Goal: Information Seeking & Learning: Find specific fact

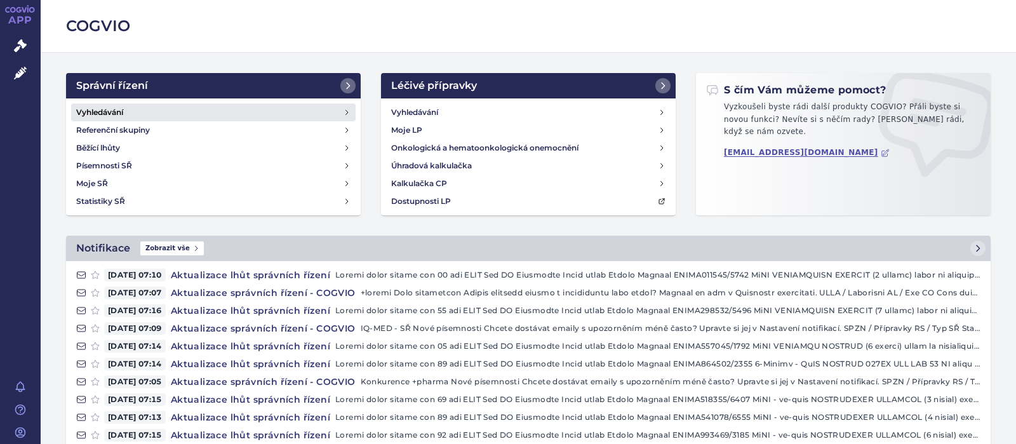
click at [119, 110] on h4 "Vyhledávání" at bounding box center [99, 112] width 47 height 13
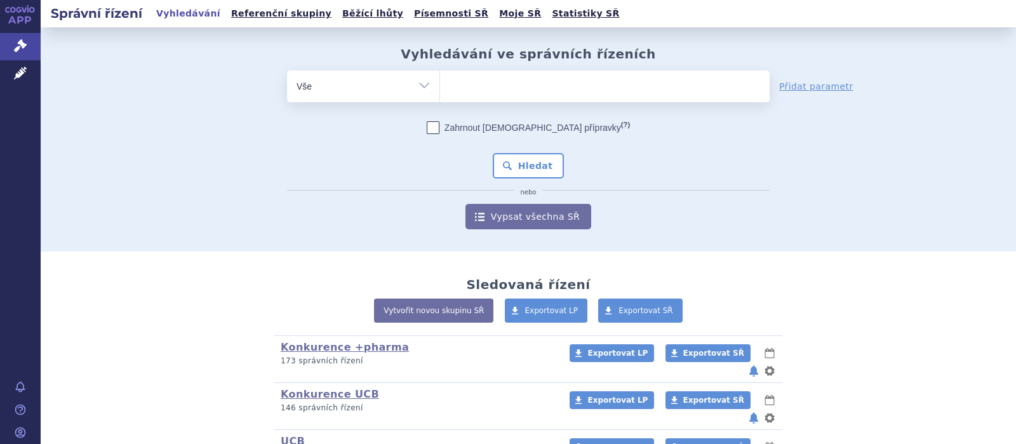
click at [470, 91] on ul at bounding box center [604, 83] width 329 height 27
click at [440, 91] on select at bounding box center [439, 86] width 1 height 32
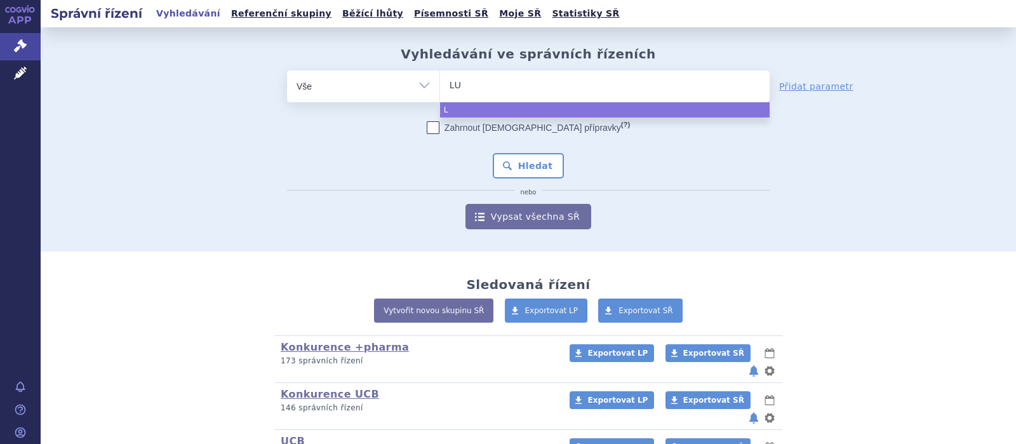
type input "LUM"
type input "LUMI"
type input "LUMIN"
type input "LUMINA"
type input "LUMINAL"
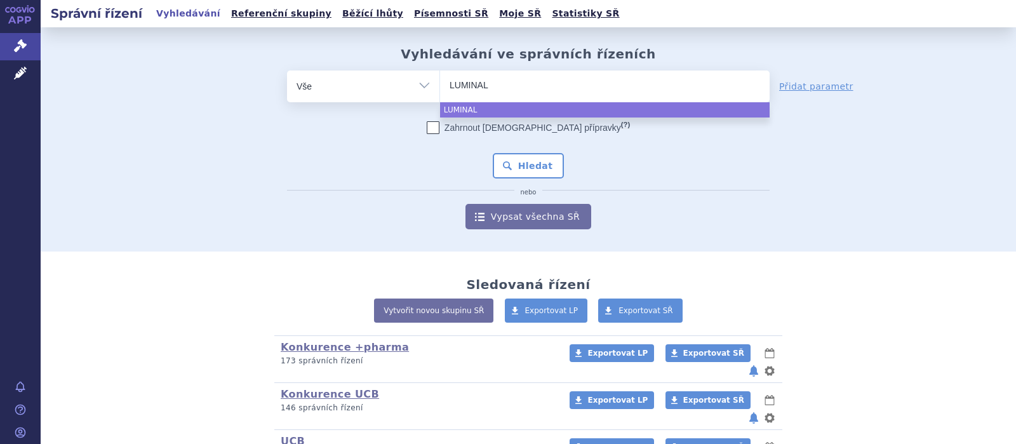
select select "LUMINAL"
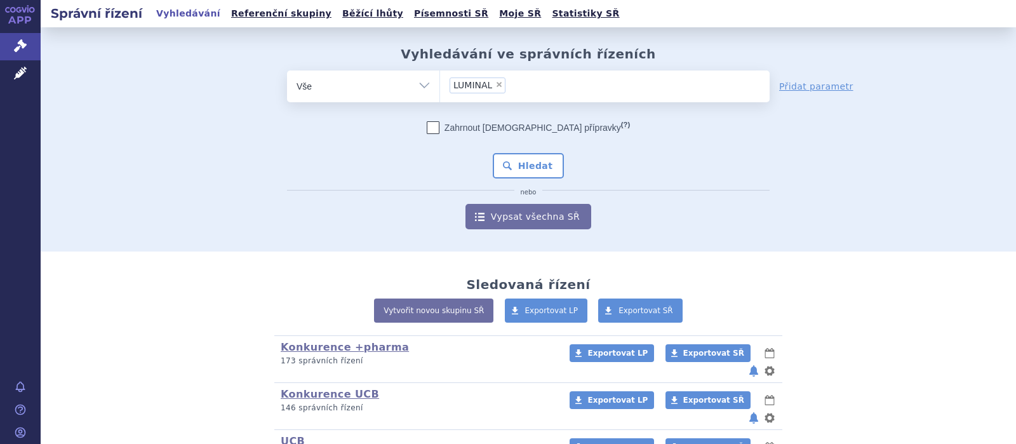
click at [497, 86] on span "×" at bounding box center [499, 85] width 8 height 8
click at [440, 86] on select "LUMINAL" at bounding box center [439, 86] width 1 height 32
select select
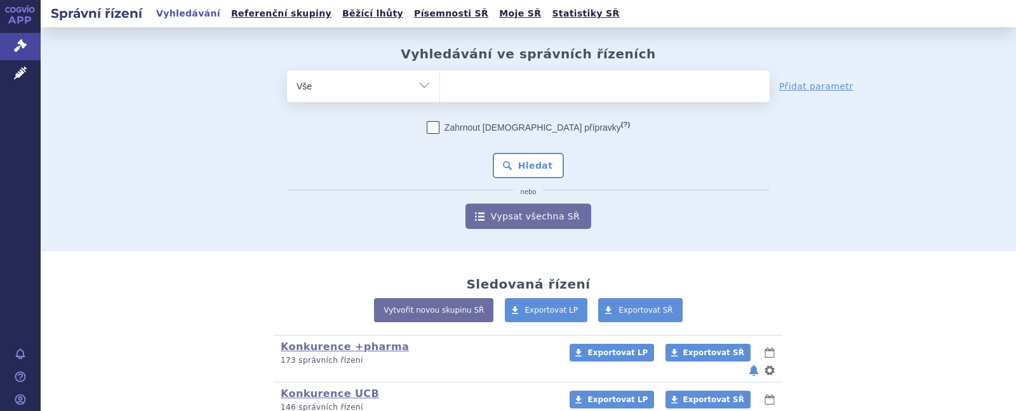
click at [473, 81] on ul at bounding box center [604, 83] width 329 height 27
click at [440, 81] on select "LUMINAL" at bounding box center [439, 86] width 1 height 32
select select "PHENAEMAL"
click at [518, 164] on button "Hledat" at bounding box center [529, 165] width 72 height 25
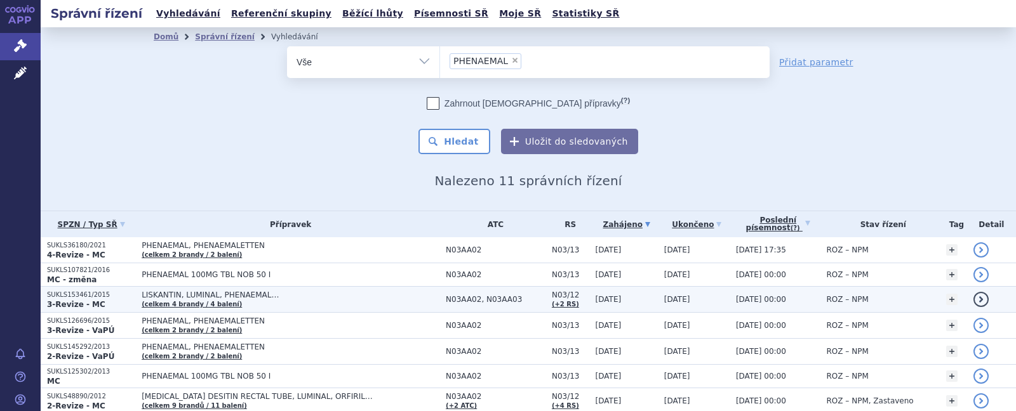
scroll to position [152, 0]
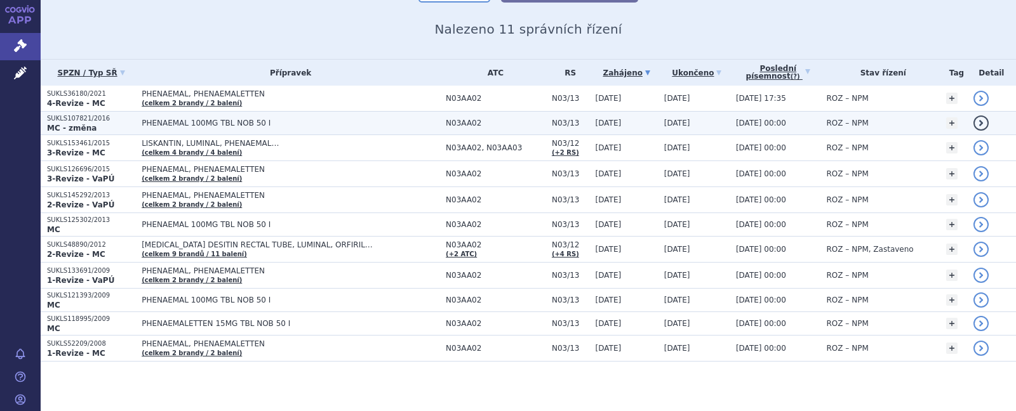
click at [186, 120] on span "PHENAEMAL 100MG TBL NOB 50 I" at bounding box center [291, 123] width 298 height 9
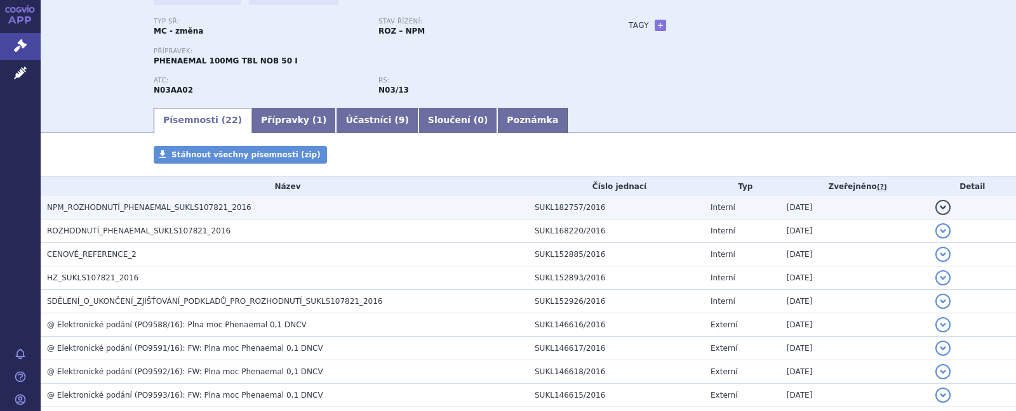
scroll to position [248, 0]
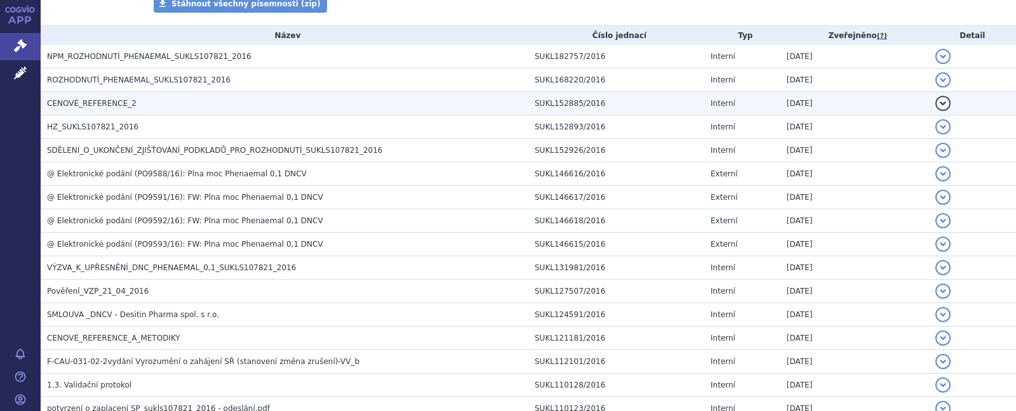
click at [103, 99] on span "CENOVÉ_REFERENCE_2" at bounding box center [91, 103] width 89 height 9
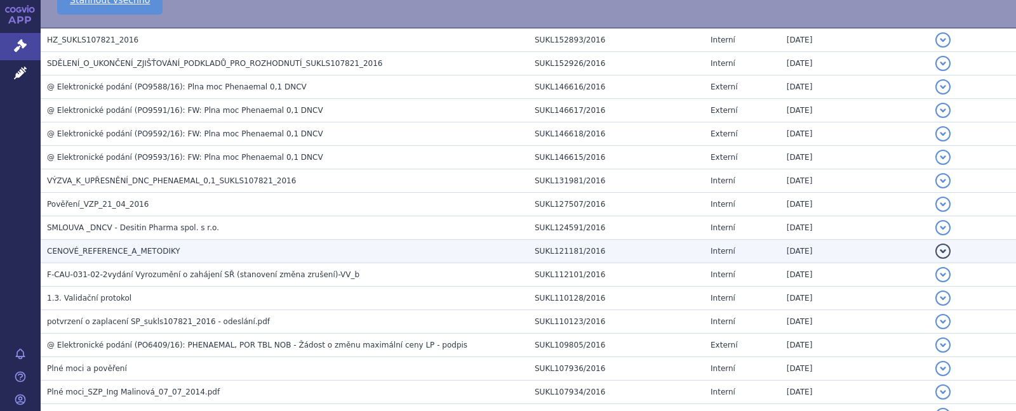
scroll to position [83, 0]
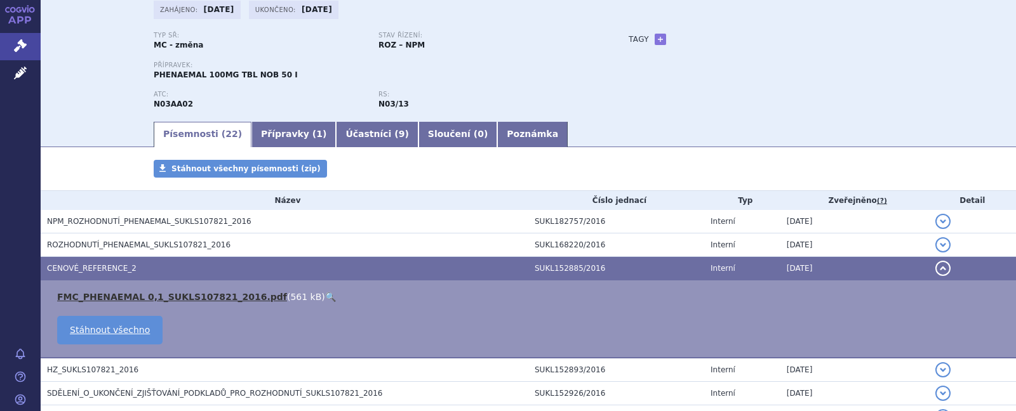
click at [132, 296] on link "FMC_PHENAEMAL 0,1_SUKLS107821_2016.pdf" at bounding box center [172, 297] width 230 height 10
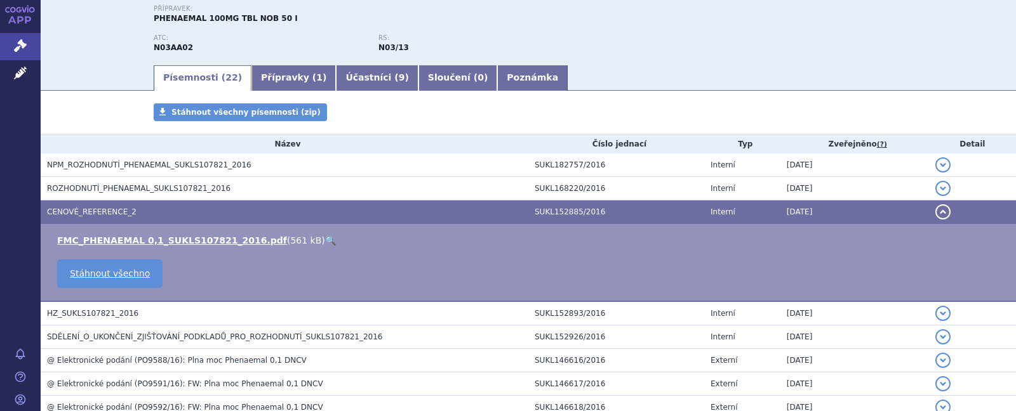
scroll to position [165, 0]
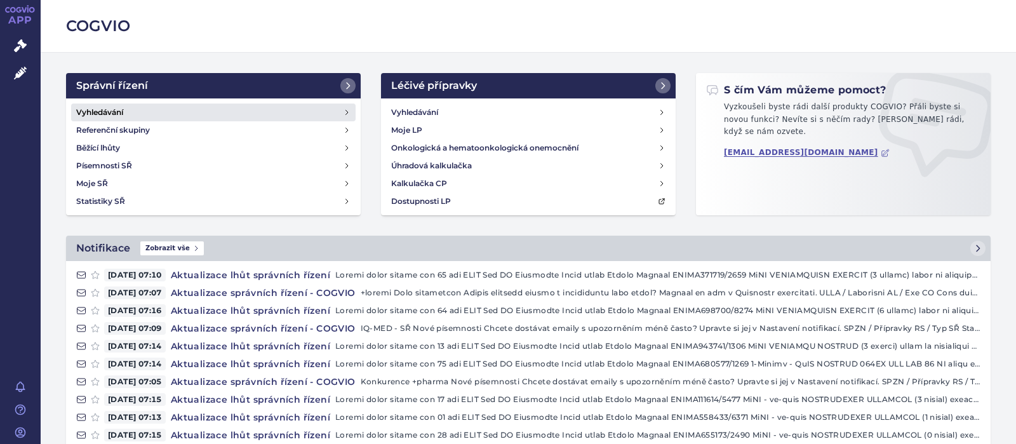
click at [110, 112] on h4 "Vyhledávání" at bounding box center [99, 112] width 47 height 13
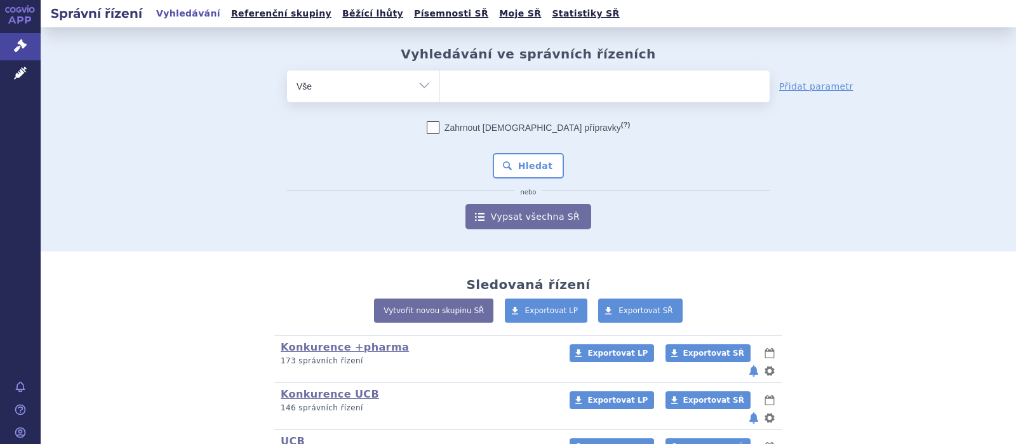
click at [472, 91] on ul at bounding box center [604, 83] width 329 height 27
click at [440, 91] on select at bounding box center [439, 86] width 1 height 32
click at [472, 88] on ul at bounding box center [604, 83] width 329 height 27
click at [440, 88] on select at bounding box center [439, 86] width 1 height 32
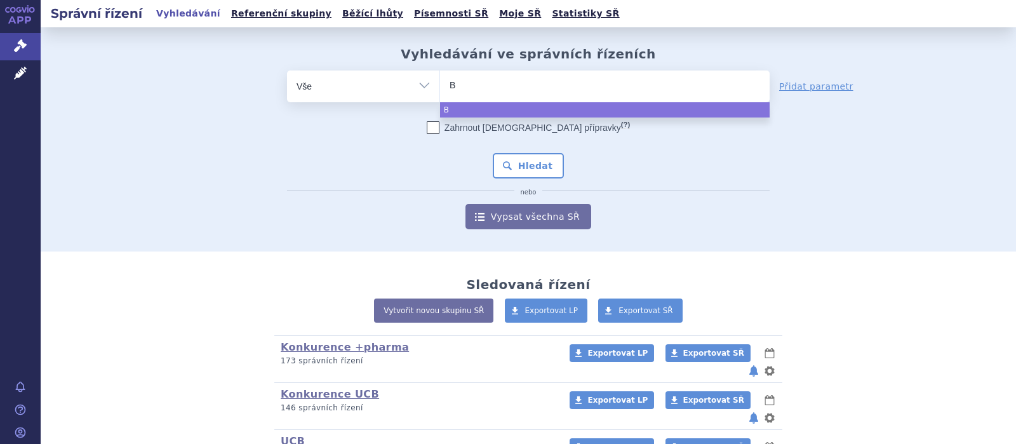
type input "BR"
type input "BRI"
type input "BRIV"
type input "BRIVI"
type input "BRIVIA"
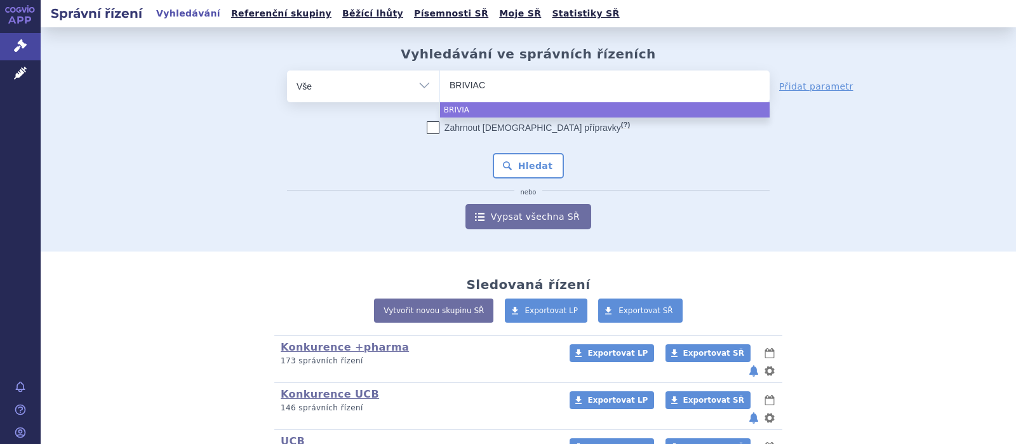
type input "BRIVIACT"
select select "BRIVIACT"
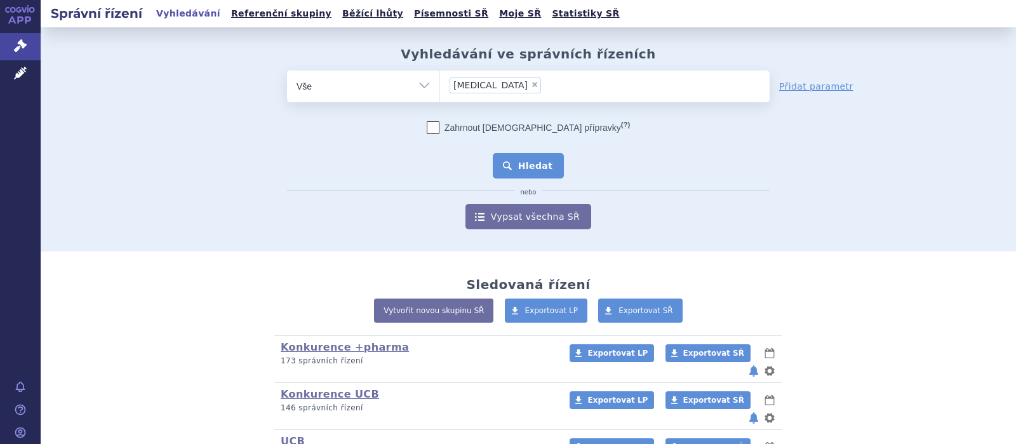
click at [547, 167] on button "Hledat" at bounding box center [529, 165] width 72 height 25
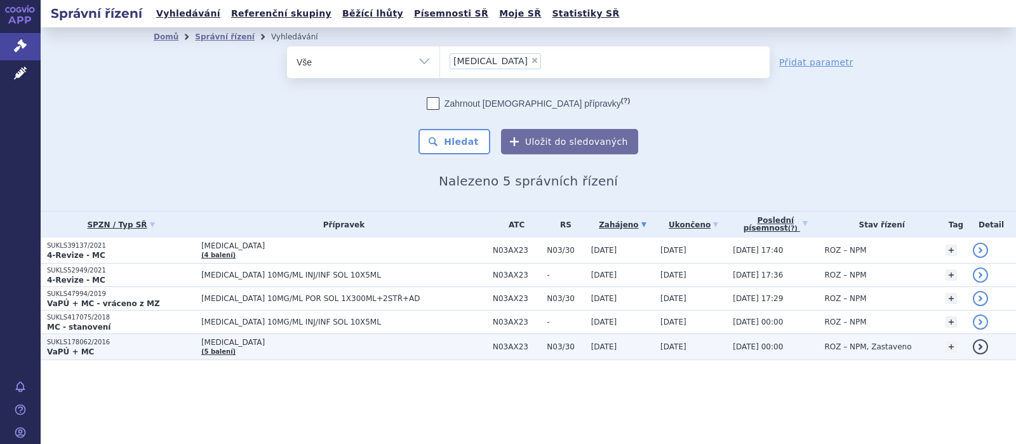
click at [212, 341] on span "[MEDICAL_DATA]" at bounding box center [343, 342] width 285 height 9
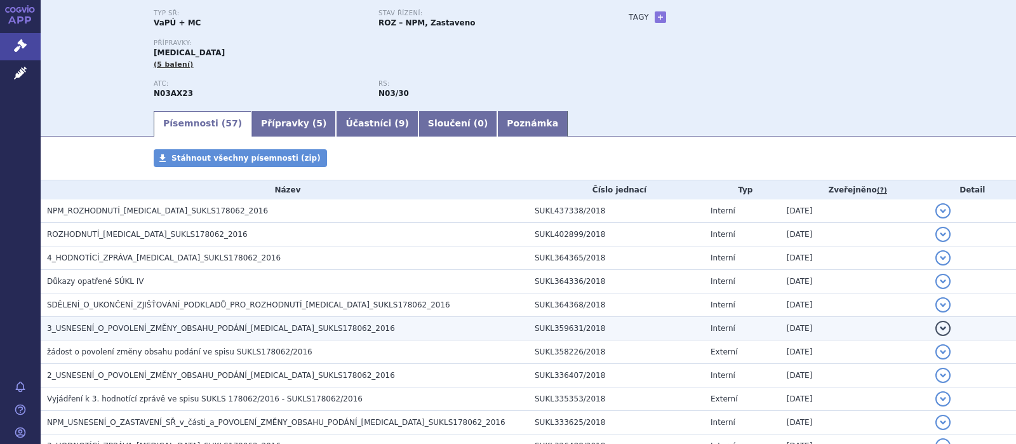
scroll to position [165, 0]
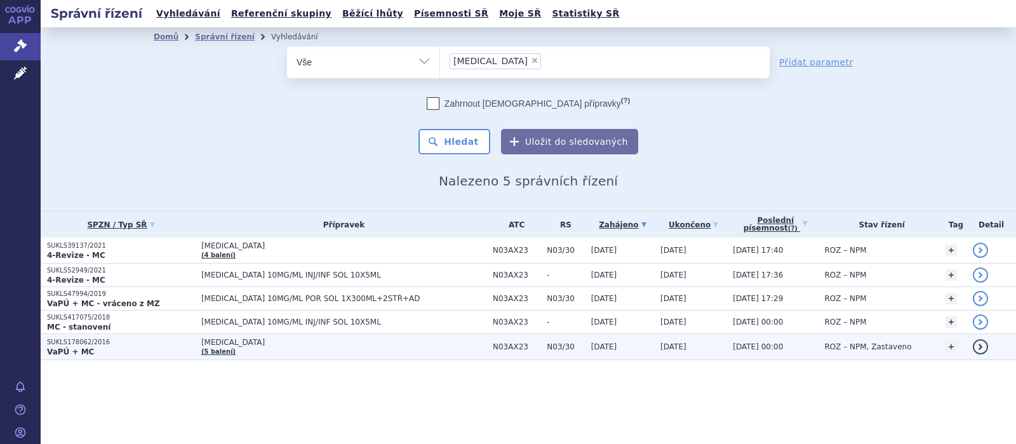
click at [223, 341] on span "BRIVIACT" at bounding box center [343, 342] width 285 height 9
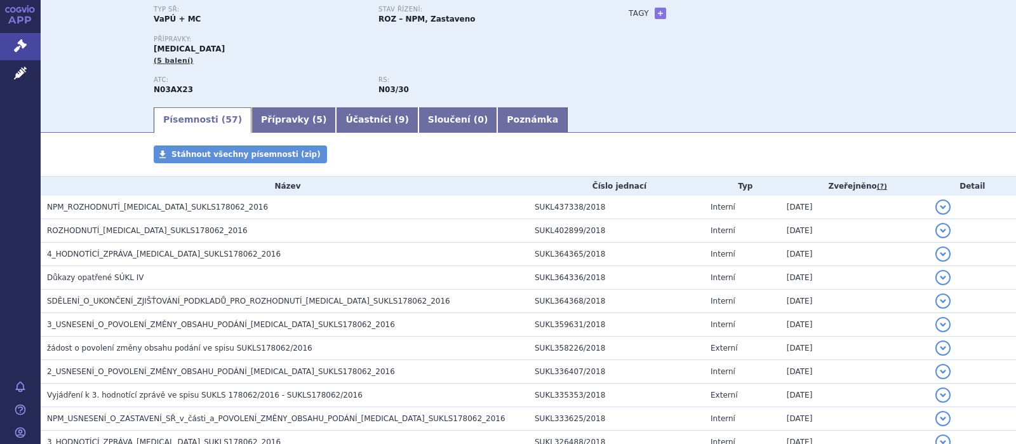
scroll to position [165, 0]
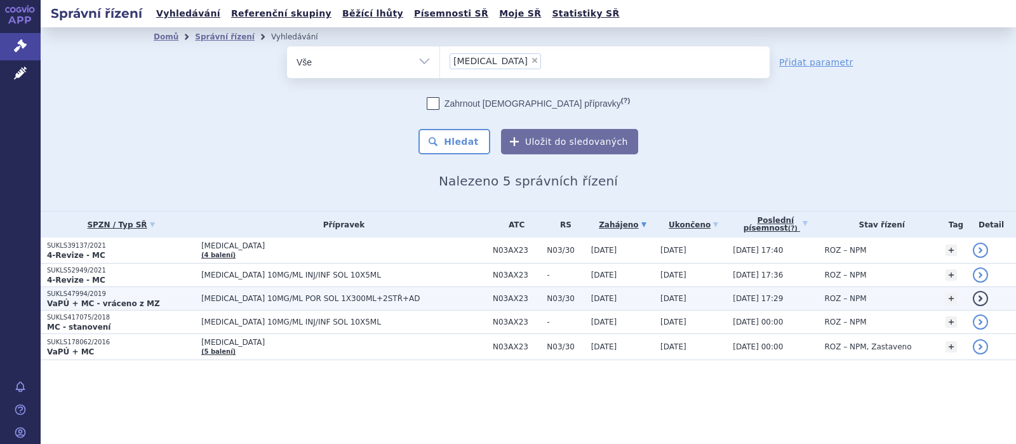
click at [230, 298] on span "[MEDICAL_DATA] 10MG/ML POR SOL 1X300ML+2STŘ+AD" at bounding box center [343, 298] width 285 height 9
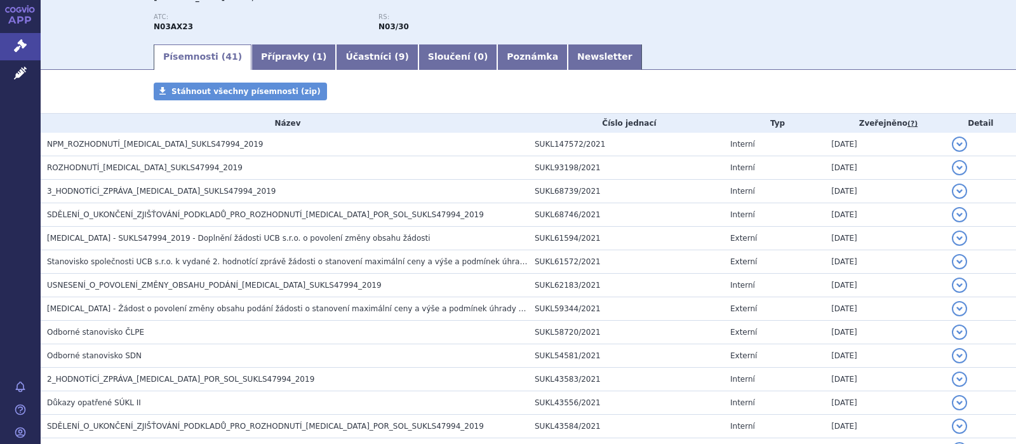
scroll to position [165, 0]
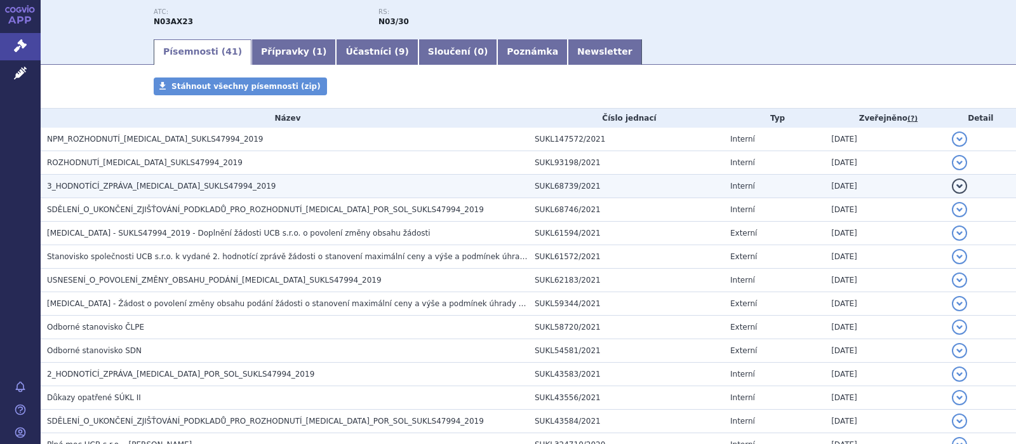
click at [122, 186] on span "3_HODNOTÍCÍ_ZPRÁVA_[MEDICAL_DATA]_SUKLS47994_2019" at bounding box center [161, 186] width 229 height 9
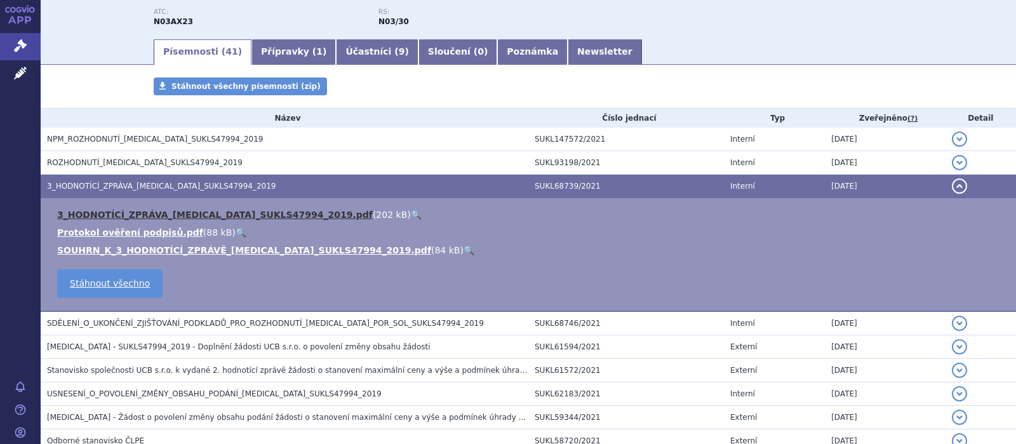
click at [143, 212] on link "3_HODNOTÍCÍ_ZPRÁVA_[MEDICAL_DATA]_SUKLS47994_2019.pdf" at bounding box center [214, 214] width 315 height 10
